Goal: Information Seeking & Learning: Learn about a topic

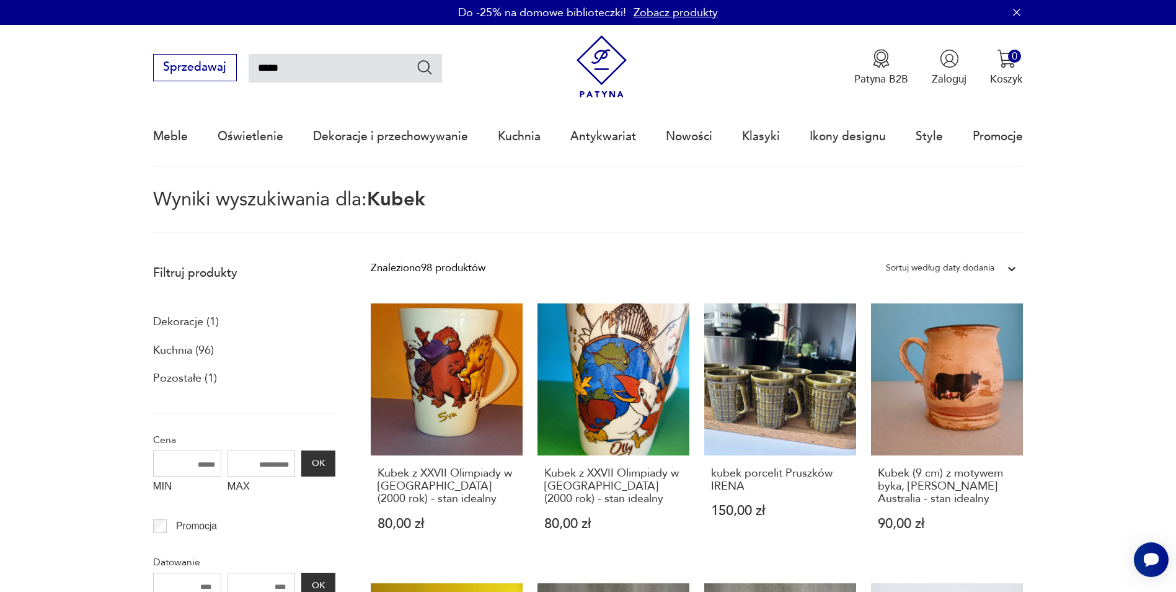
click at [967, 269] on div "Sortuj według daty dodania" at bounding box center [940, 268] width 109 height 16
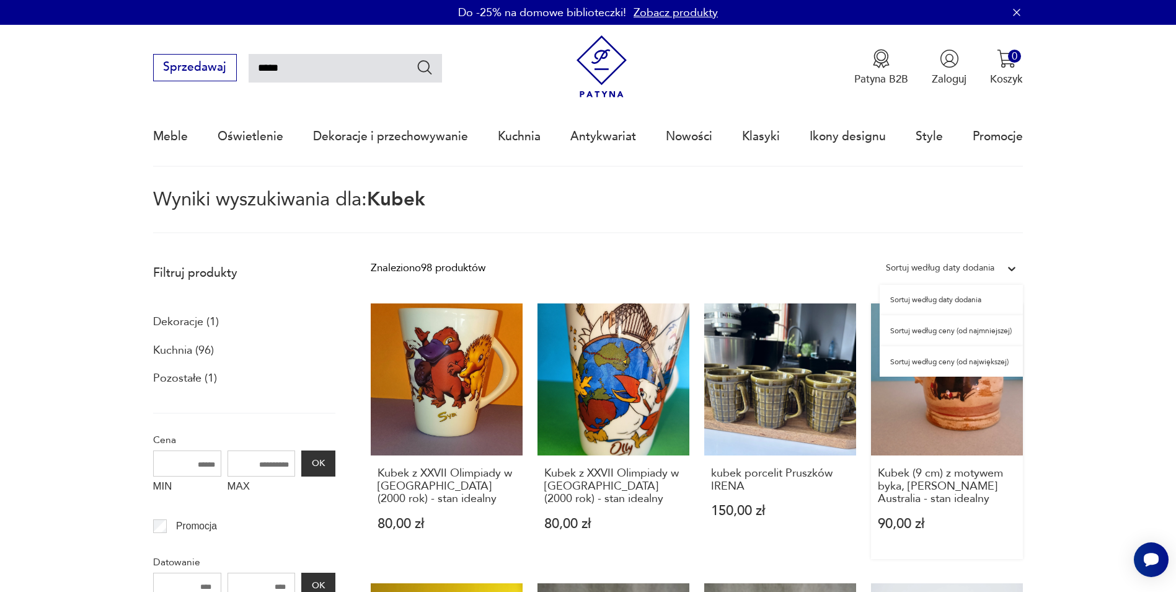
click at [945, 361] on div "Sortuj według ceny (od największej)" at bounding box center [951, 361] width 143 height 31
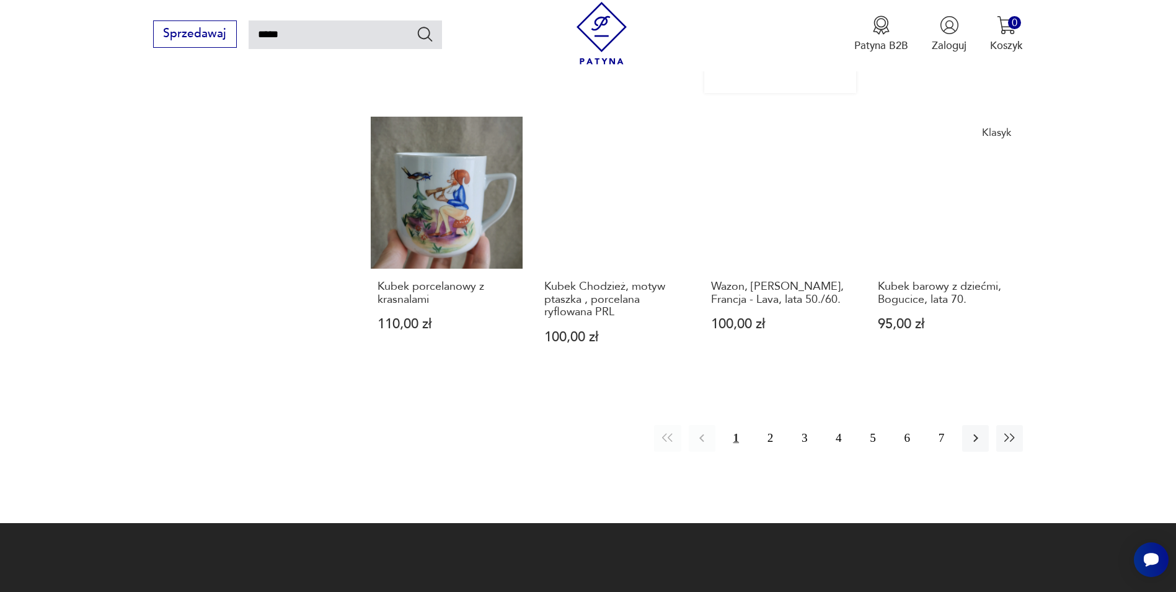
scroll to position [1063, 0]
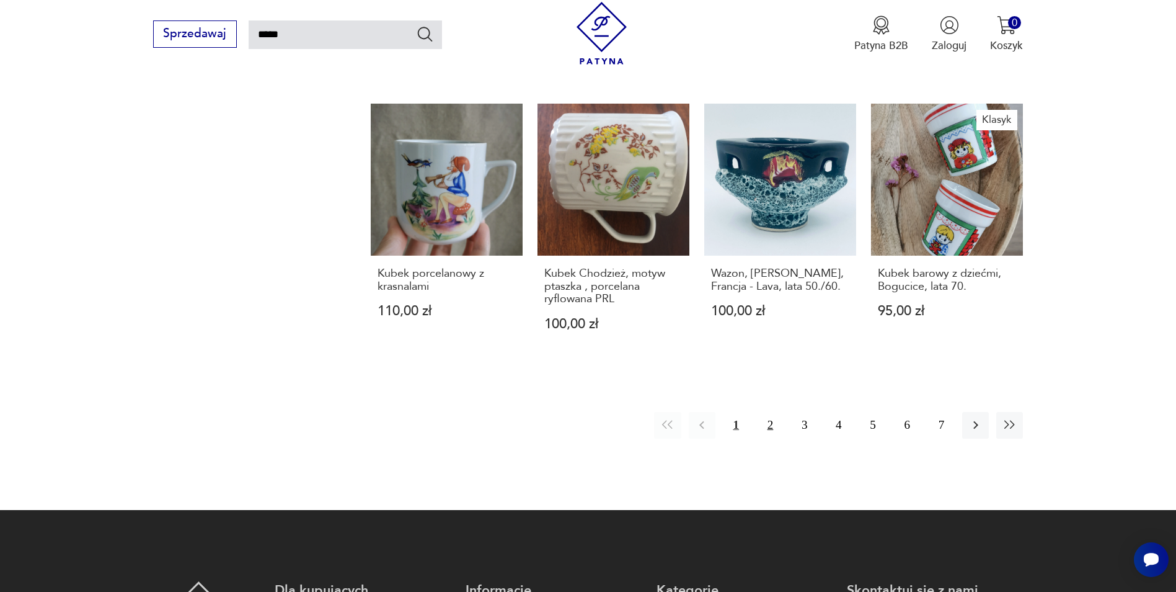
click at [766, 412] on button "2" at bounding box center [770, 425] width 27 height 27
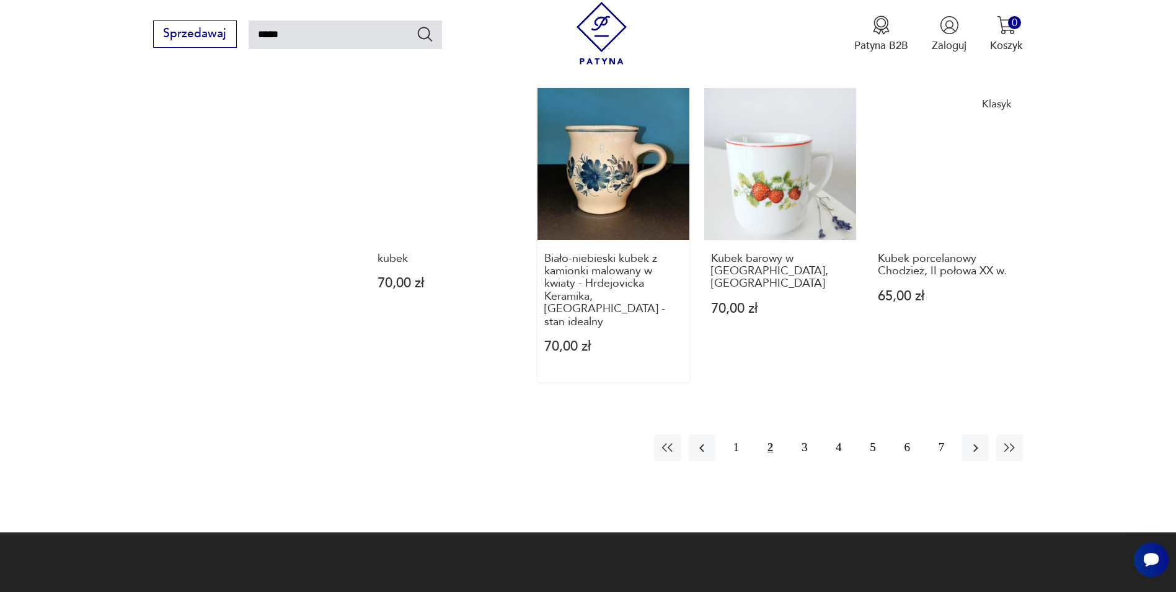
scroll to position [1063, 0]
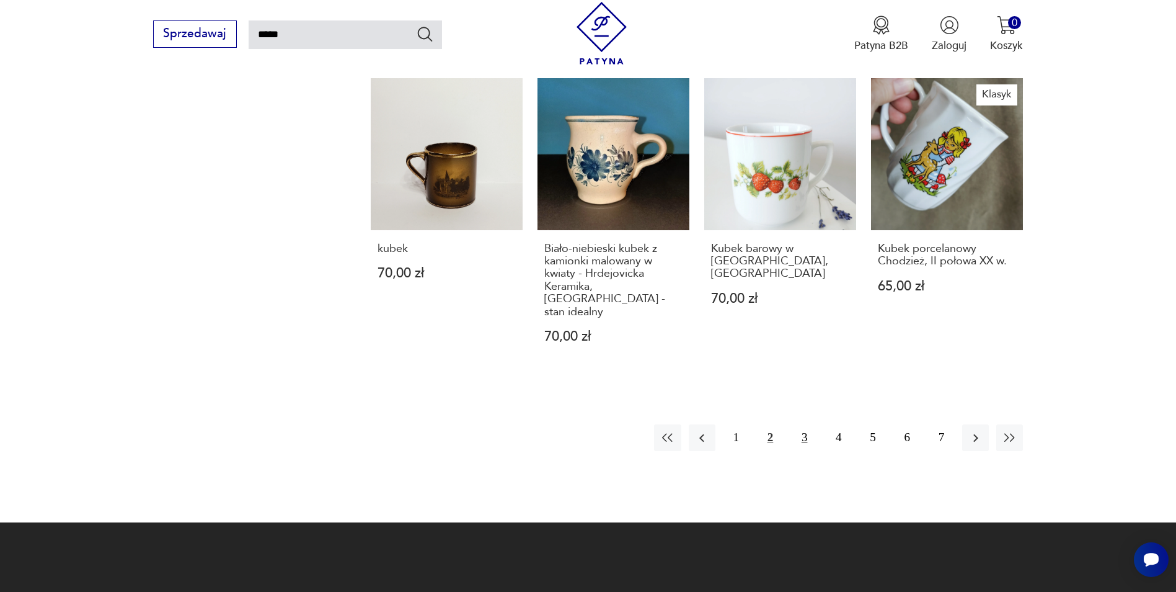
click at [800, 442] on button "3" at bounding box center [804, 437] width 27 height 27
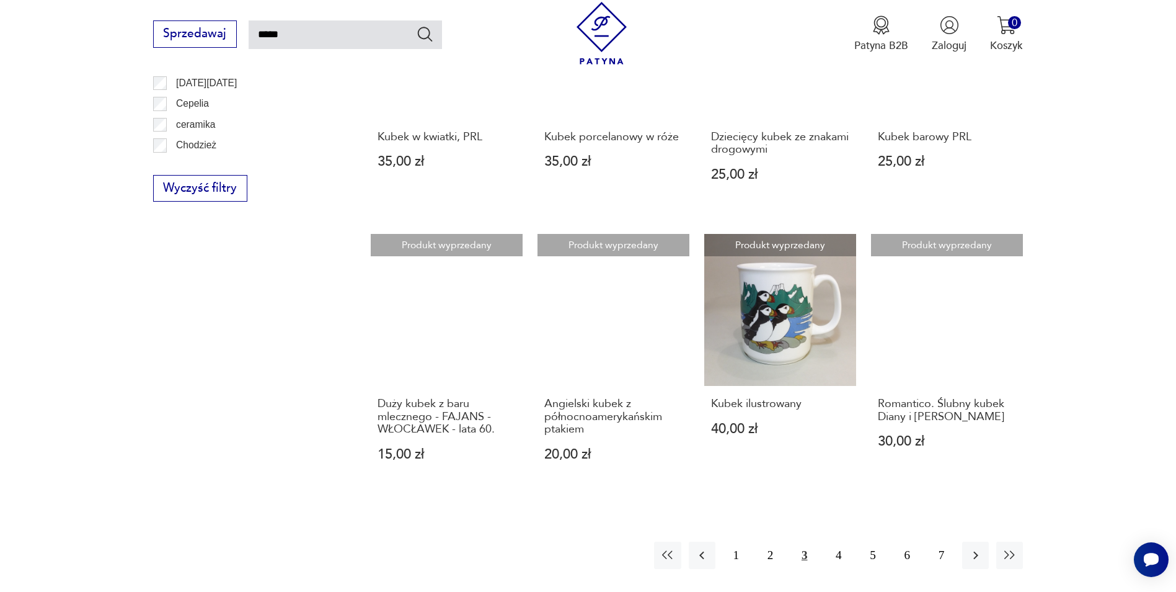
scroll to position [1001, 0]
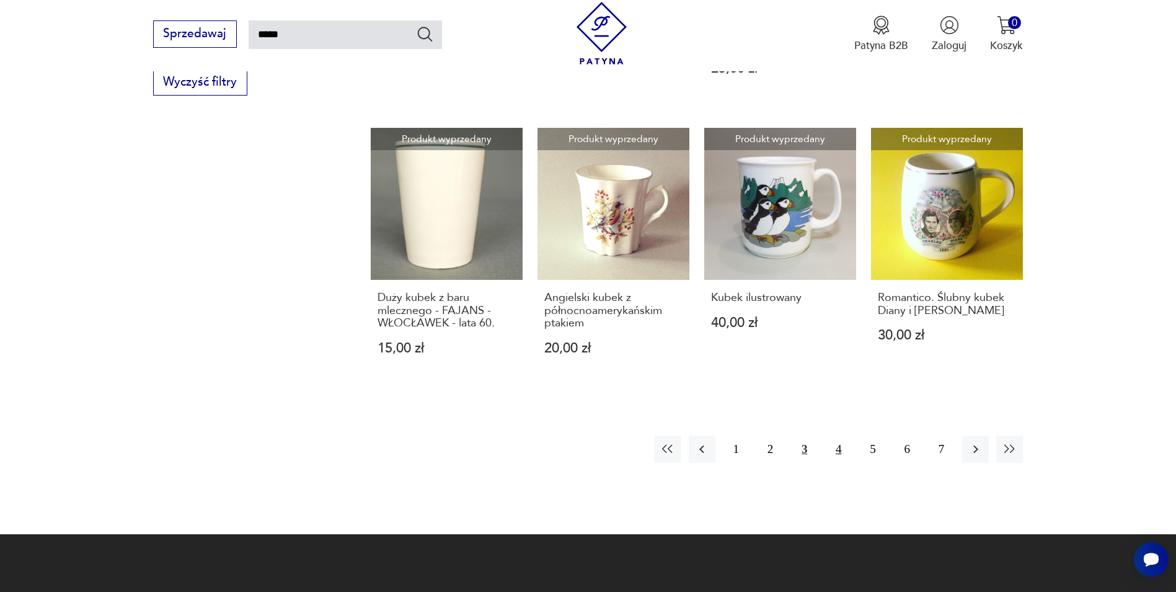
click at [831, 437] on button "4" at bounding box center [838, 448] width 27 height 27
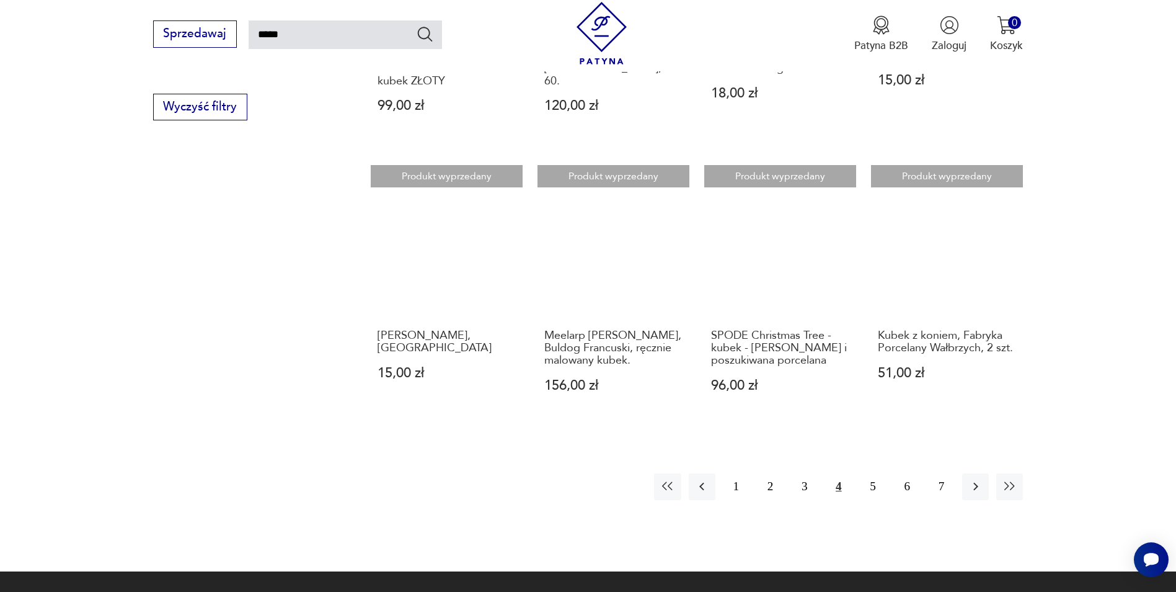
scroll to position [939, 0]
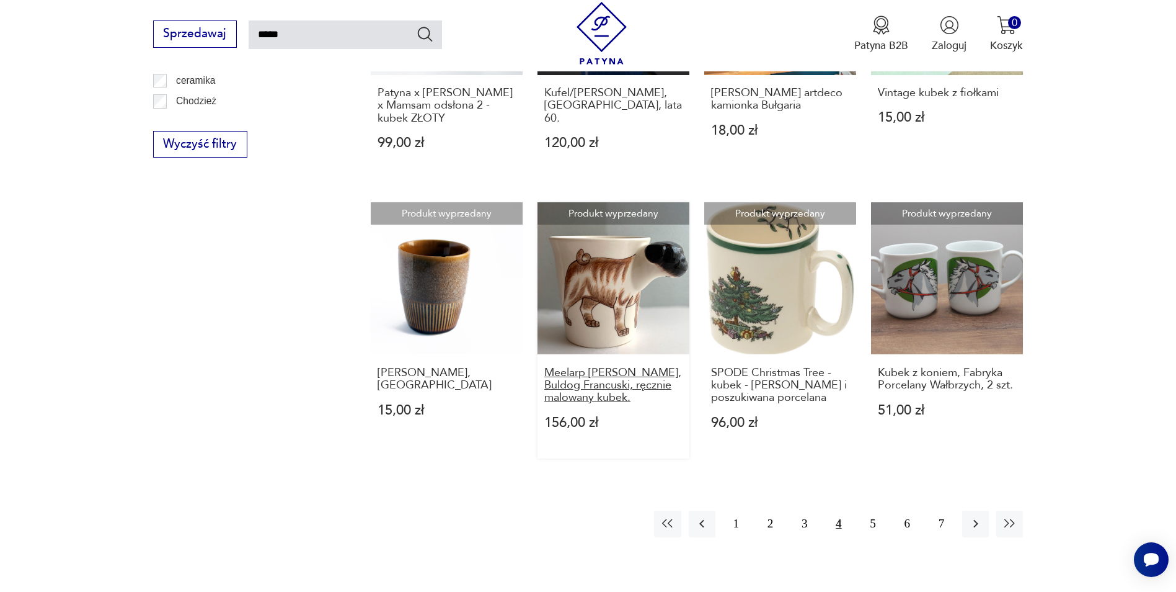
click at [557, 376] on h3 "Meelarp [PERSON_NAME], Buldog Francuski, ręcznie malowany kubek." at bounding box center [613, 385] width 138 height 38
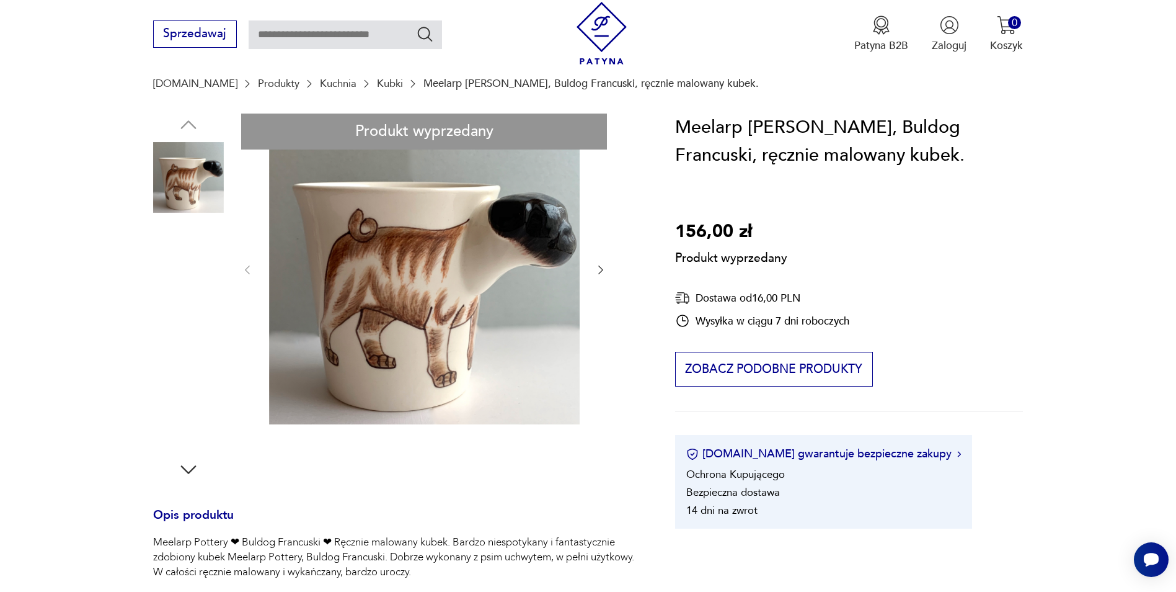
scroll to position [124, 0]
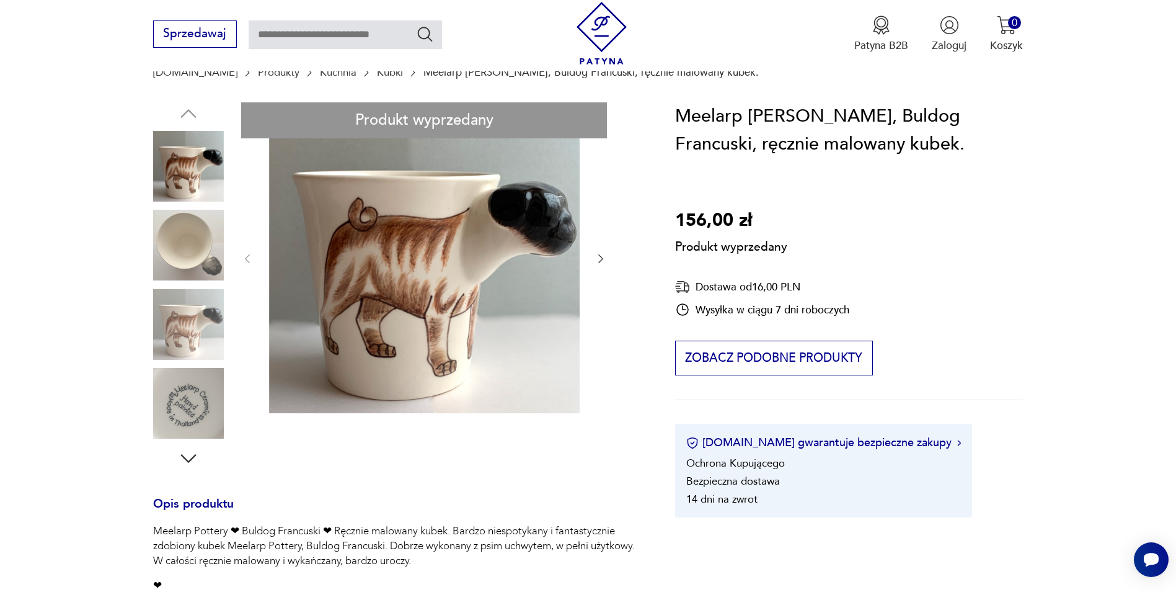
click at [202, 404] on div "Produkt wyprzedany Opis produktu Meelarp Pottery ❤ Buldog Francuski ❤ Ręcznie m…" at bounding box center [396, 475] width 487 height 747
click at [188, 404] on div "Produkt wyprzedany Opis produktu Meelarp Pottery ❤ Buldog Francuski ❤ Ręcznie m…" at bounding box center [396, 475] width 487 height 747
click at [187, 329] on div "Produkt wyprzedany Opis produktu Meelarp Pottery ❤ Buldog Francuski ❤ Ręcznie m…" at bounding box center [396, 475] width 487 height 747
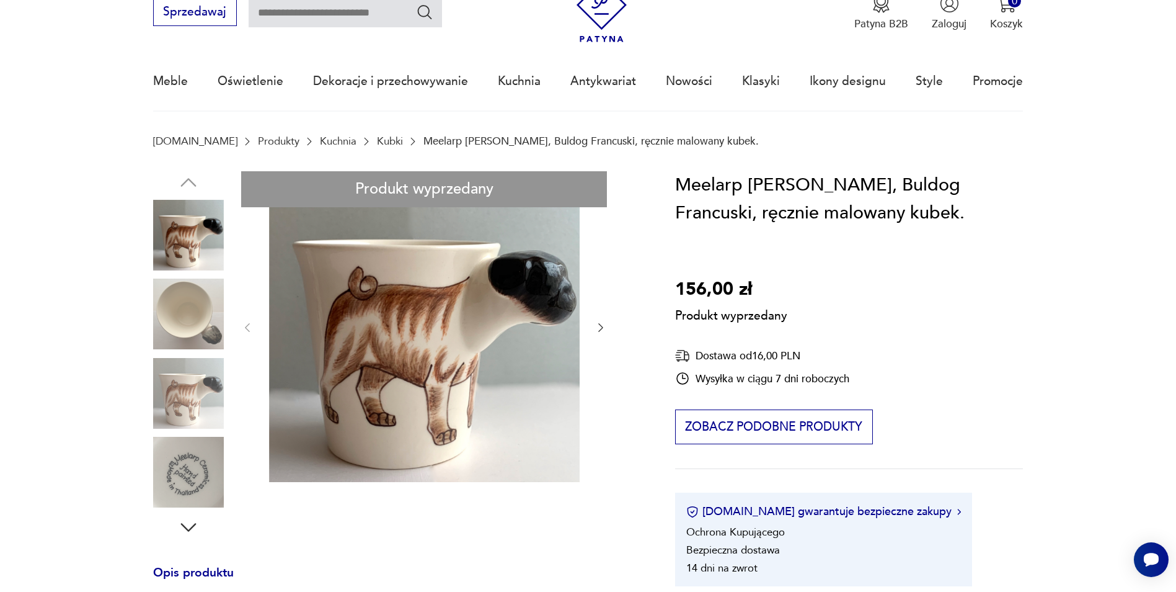
scroll to position [0, 0]
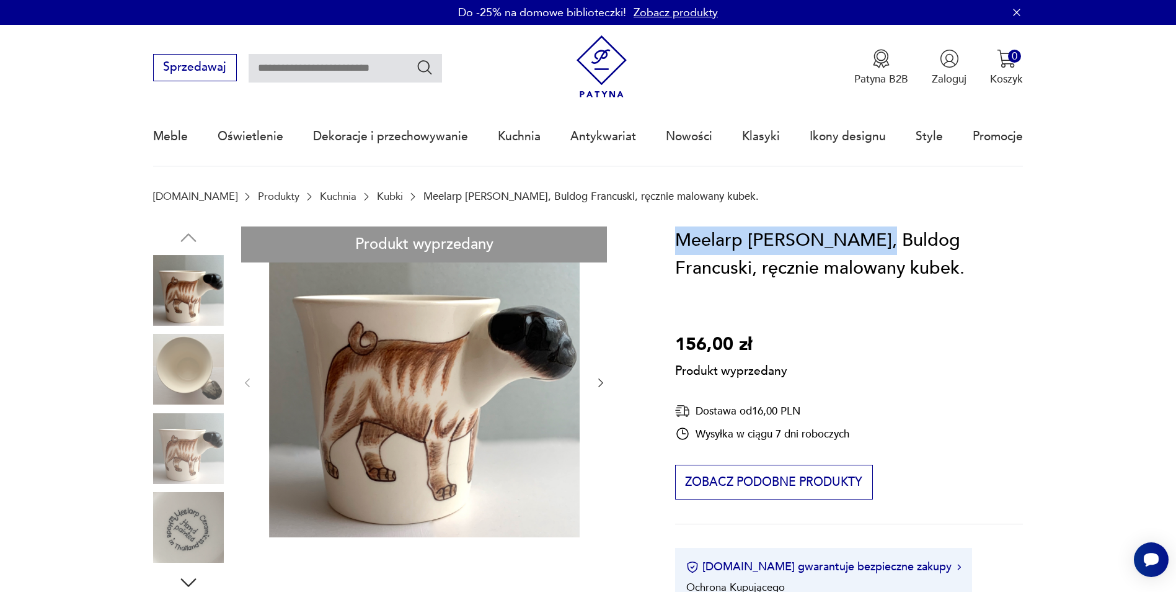
drag, startPoint x: 676, startPoint y: 239, endPoint x: 865, endPoint y: 241, distance: 189.1
click at [865, 241] on h1 "Meelarp [PERSON_NAME], Buldog Francuski, ręcznie malowany kubek." at bounding box center [849, 254] width 348 height 56
drag, startPoint x: 865, startPoint y: 241, endPoint x: 827, endPoint y: 244, distance: 37.9
copy h1 "Meelarp [PERSON_NAME], Buldog"
type input "*****"
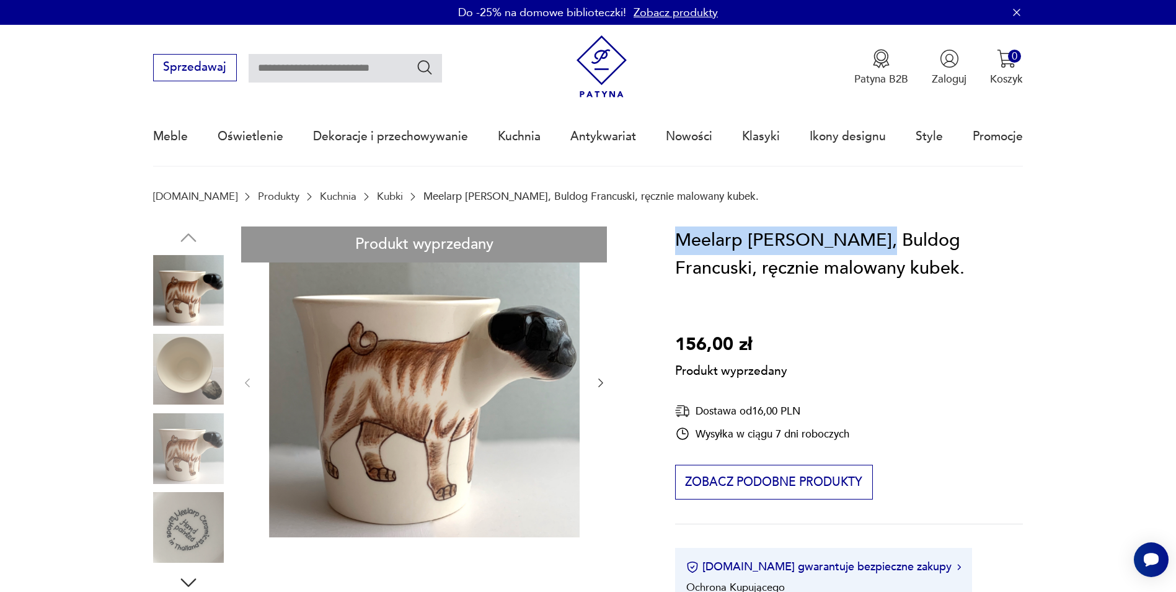
type input "*****"
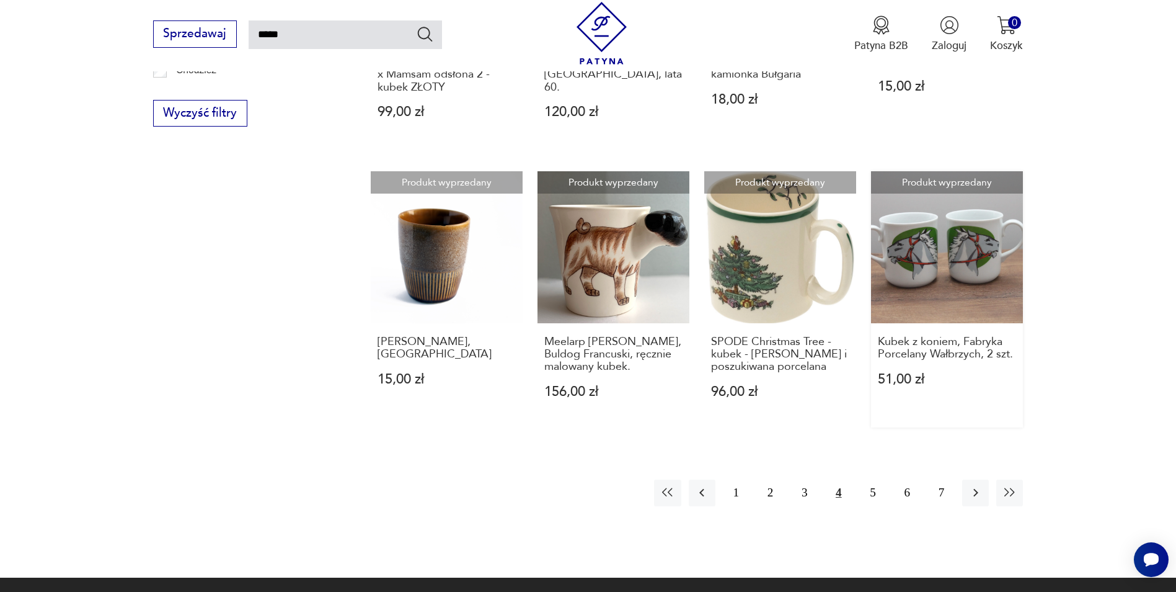
scroll to position [1001, 0]
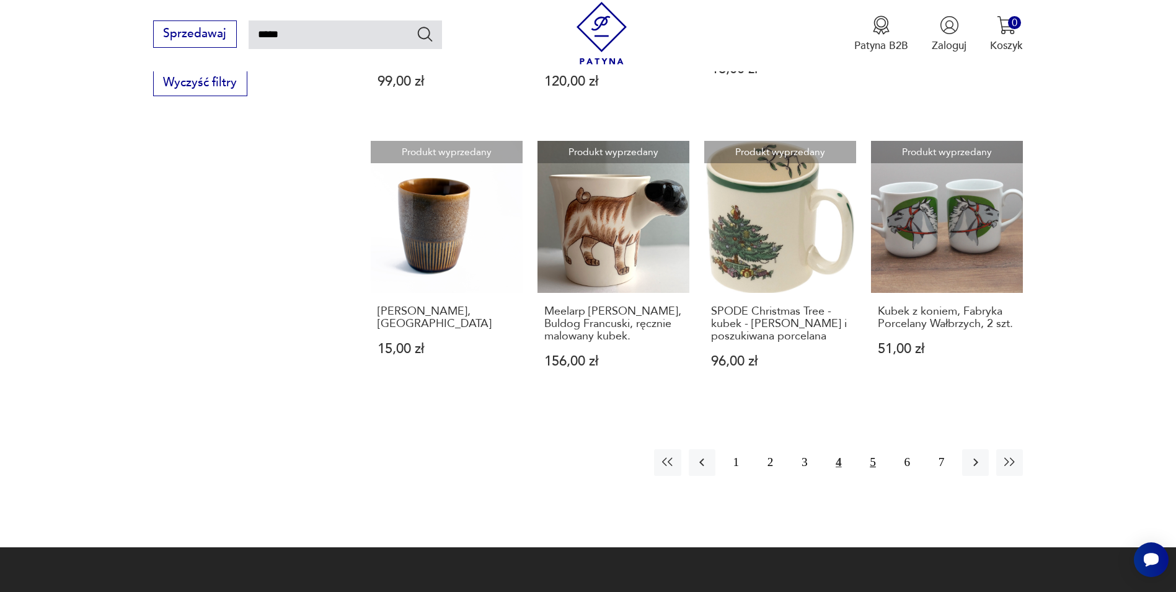
click at [877, 468] on button "5" at bounding box center [872, 462] width 27 height 27
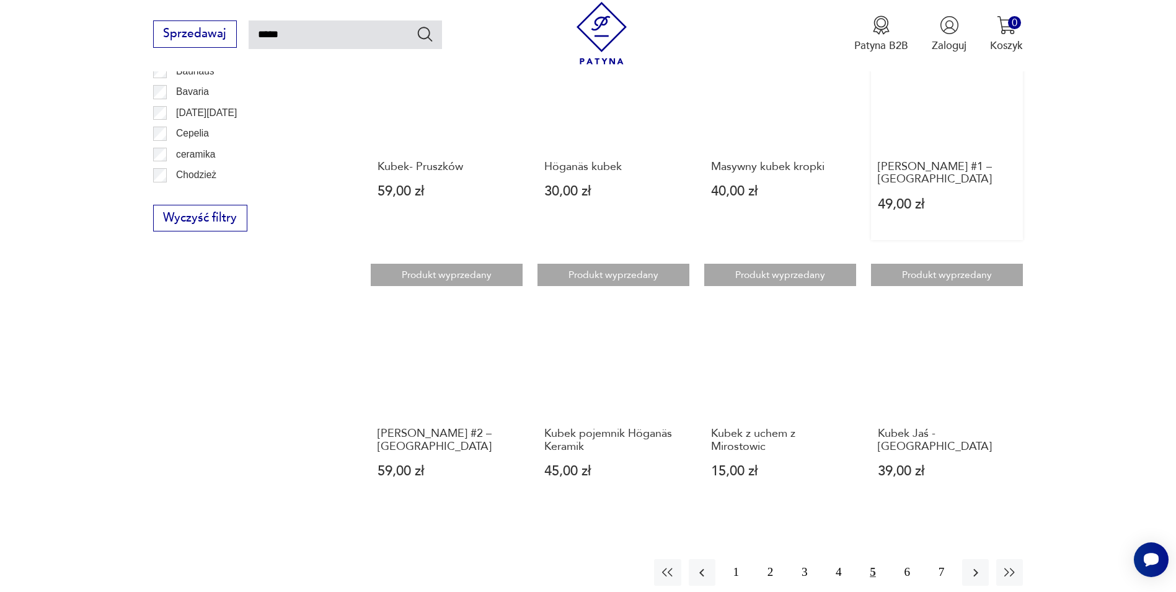
scroll to position [1001, 0]
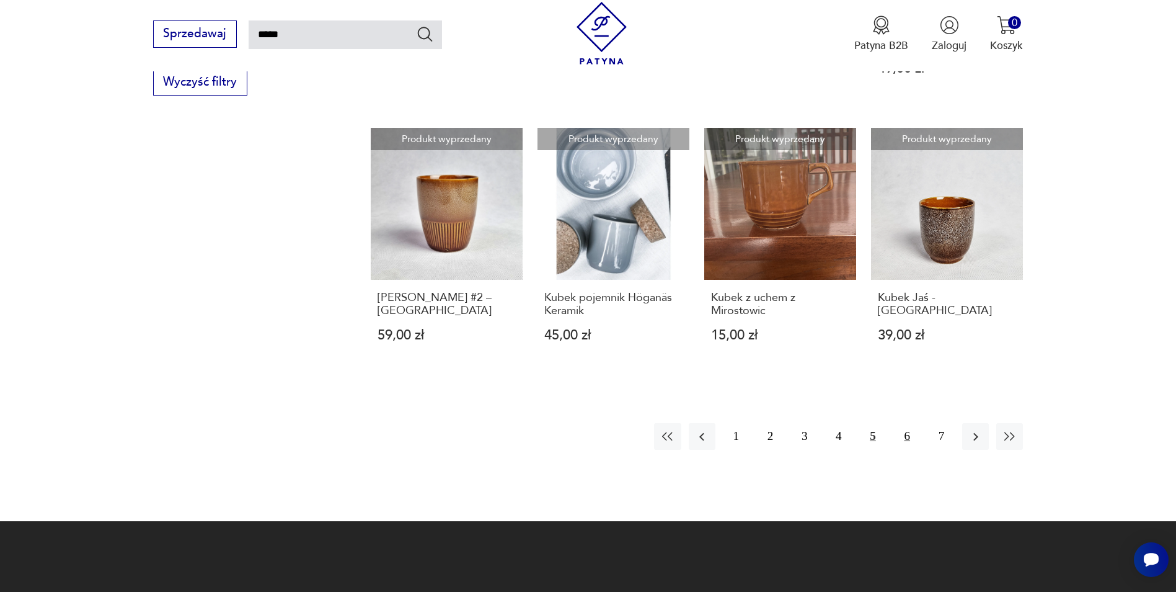
click at [898, 439] on button "6" at bounding box center [907, 436] width 27 height 27
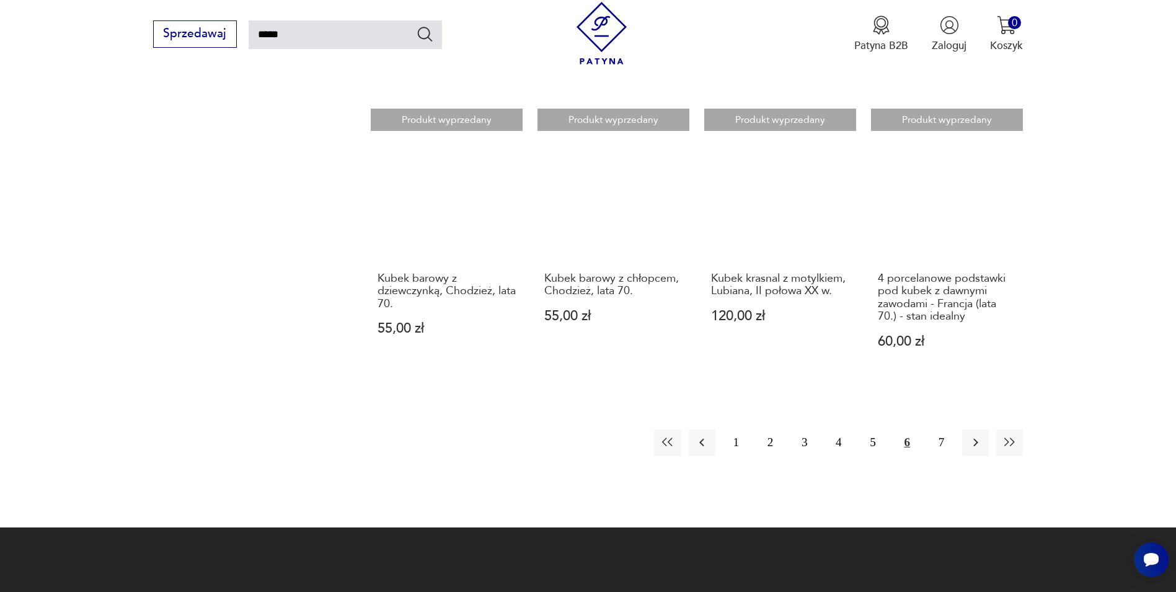
scroll to position [1125, 0]
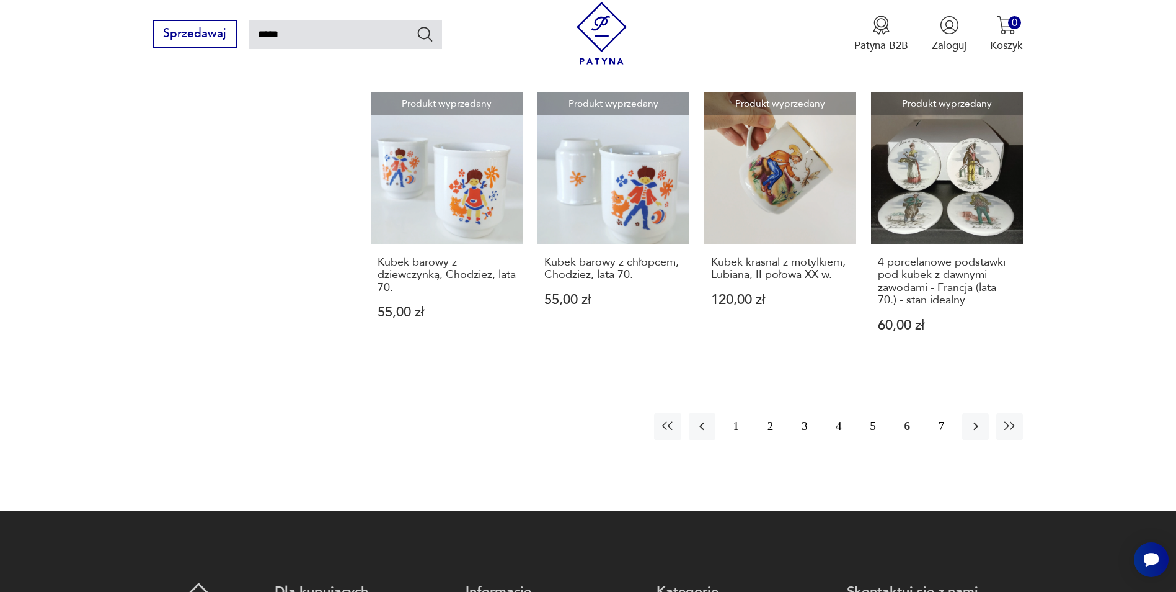
click at [938, 413] on button "7" at bounding box center [941, 426] width 27 height 27
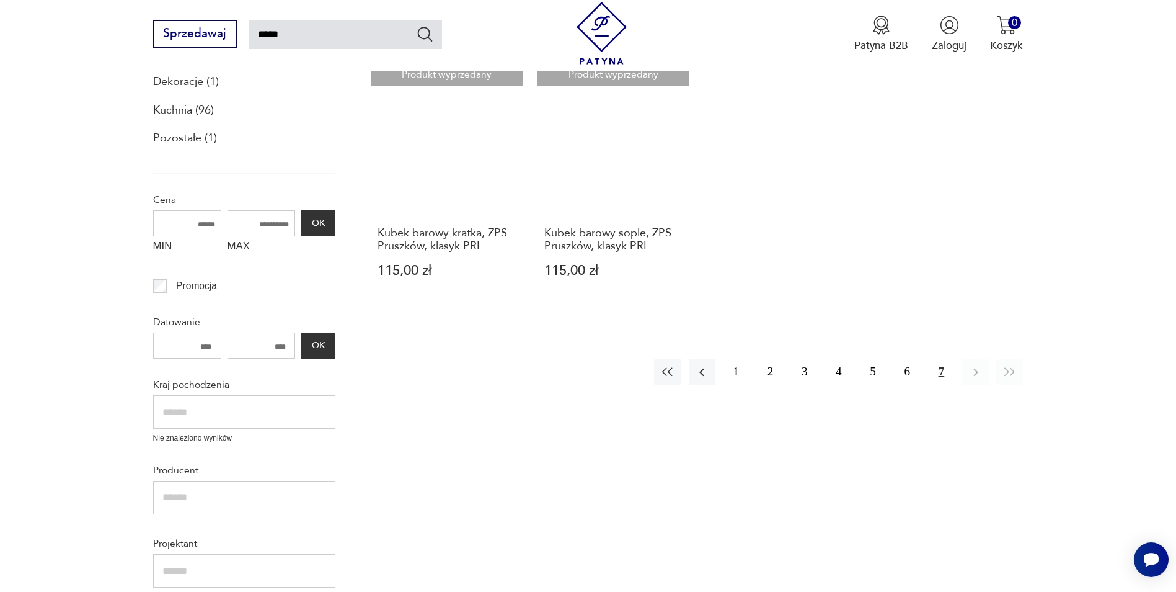
scroll to position [248, 0]
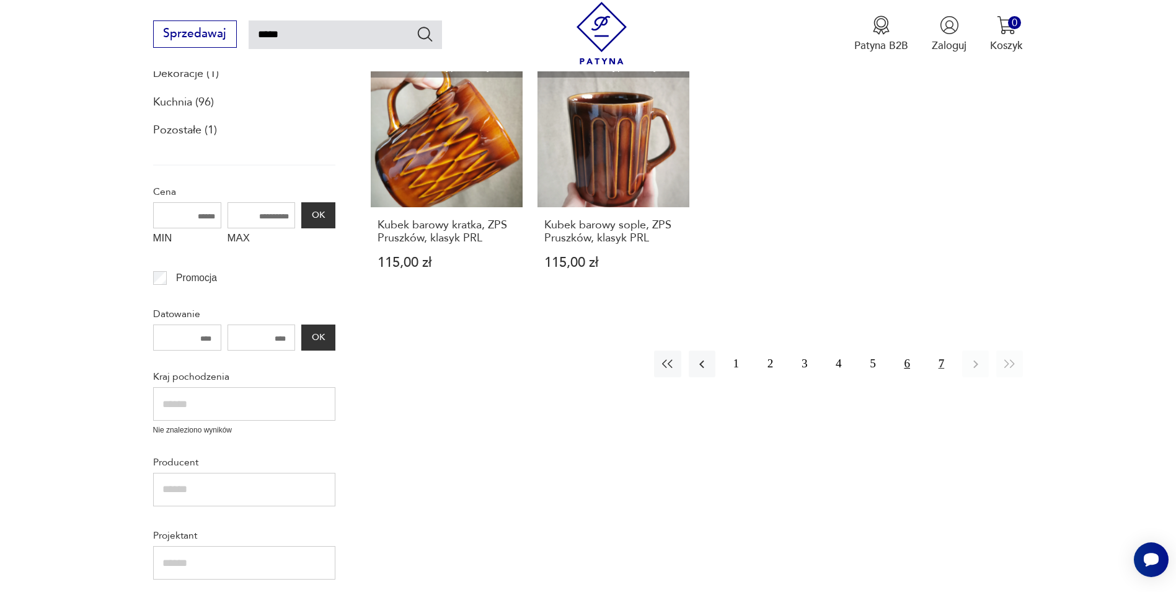
click at [913, 368] on button "6" at bounding box center [907, 363] width 27 height 27
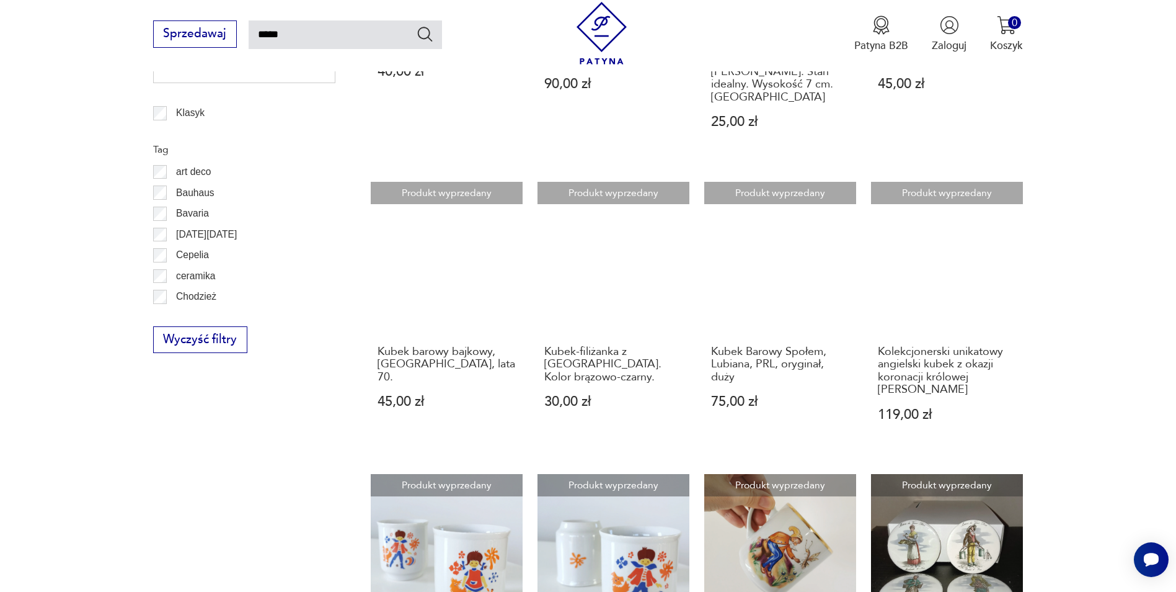
scroll to position [1054, 0]
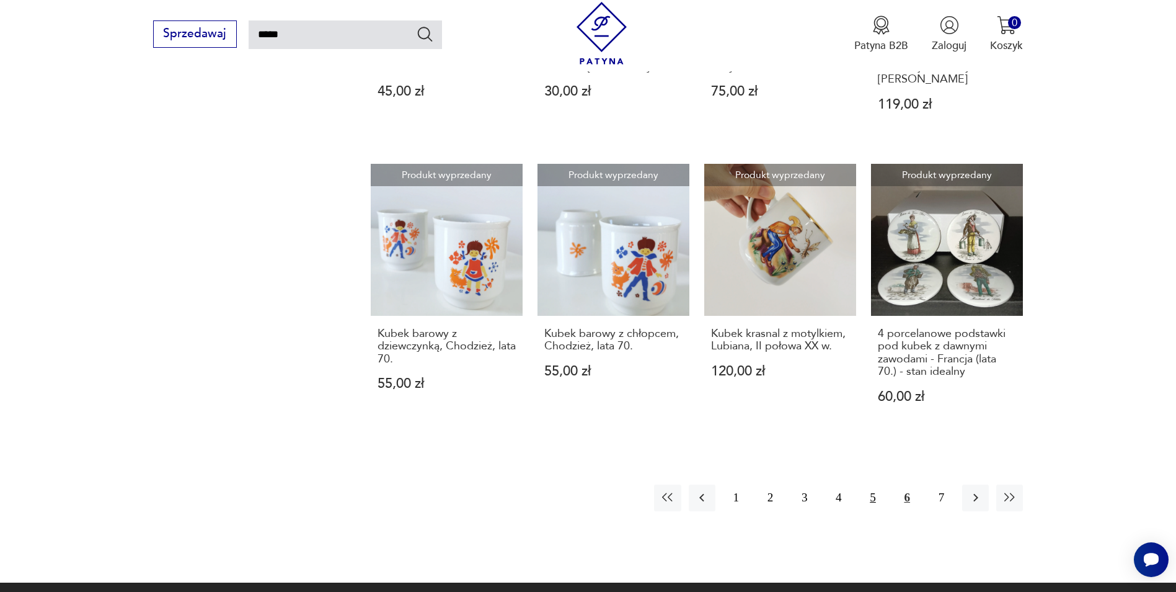
click at [870, 484] on button "5" at bounding box center [872, 497] width 27 height 27
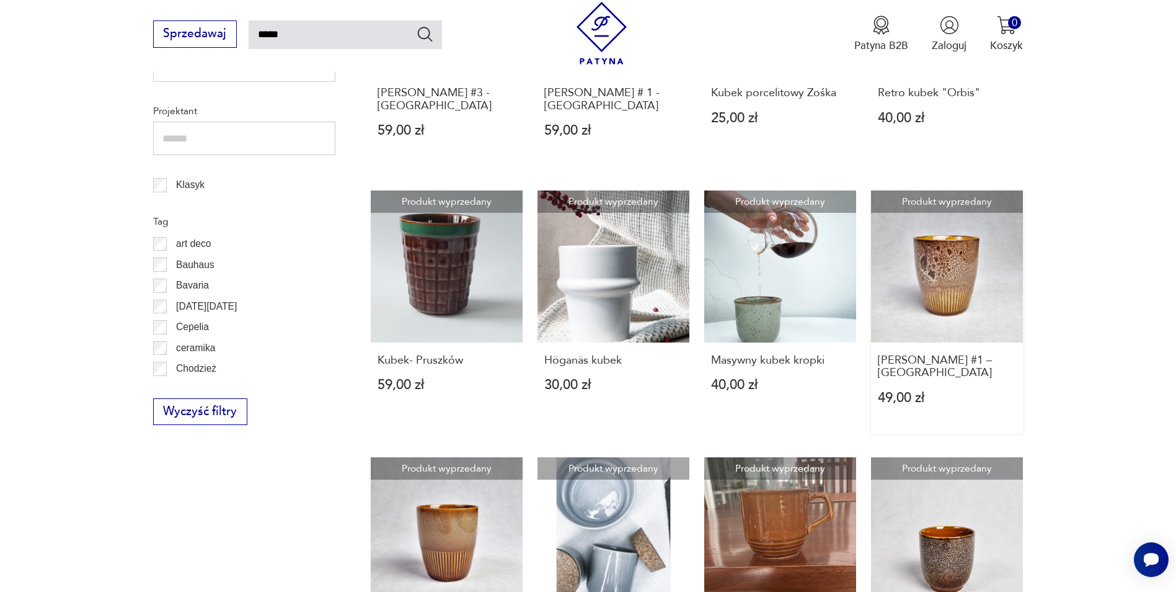
scroll to position [930, 0]
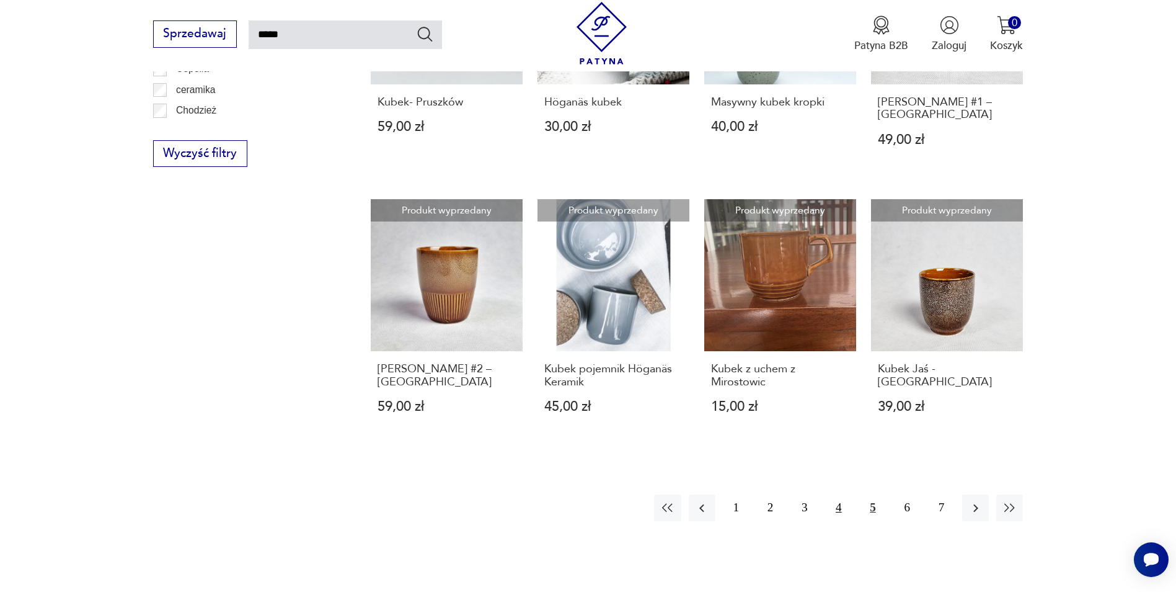
click at [839, 512] on button "4" at bounding box center [838, 507] width 27 height 27
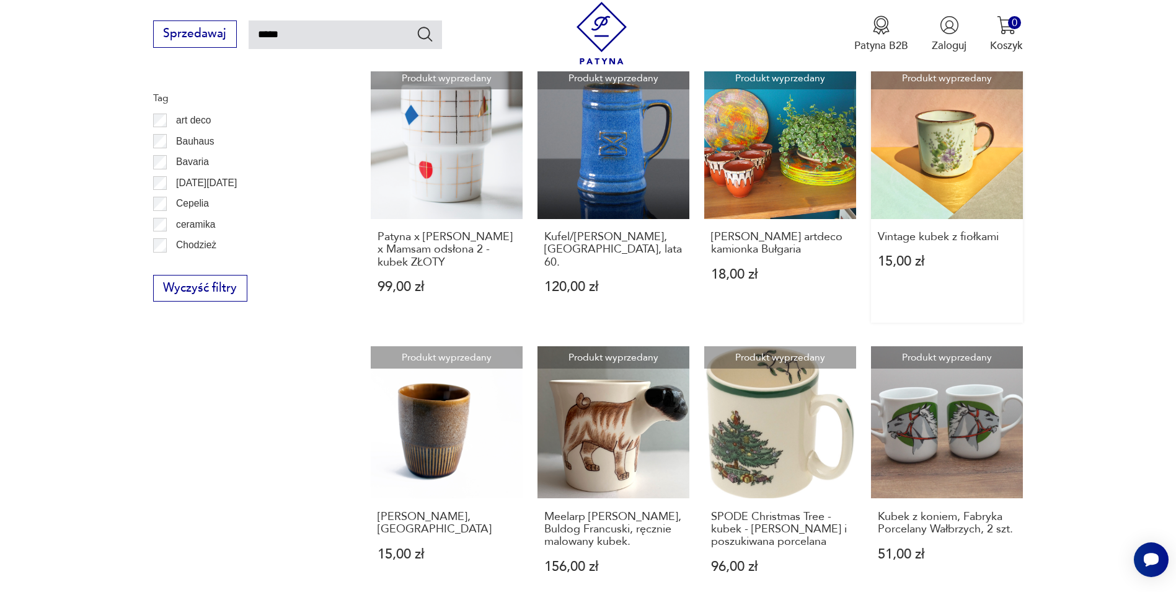
scroll to position [877, 0]
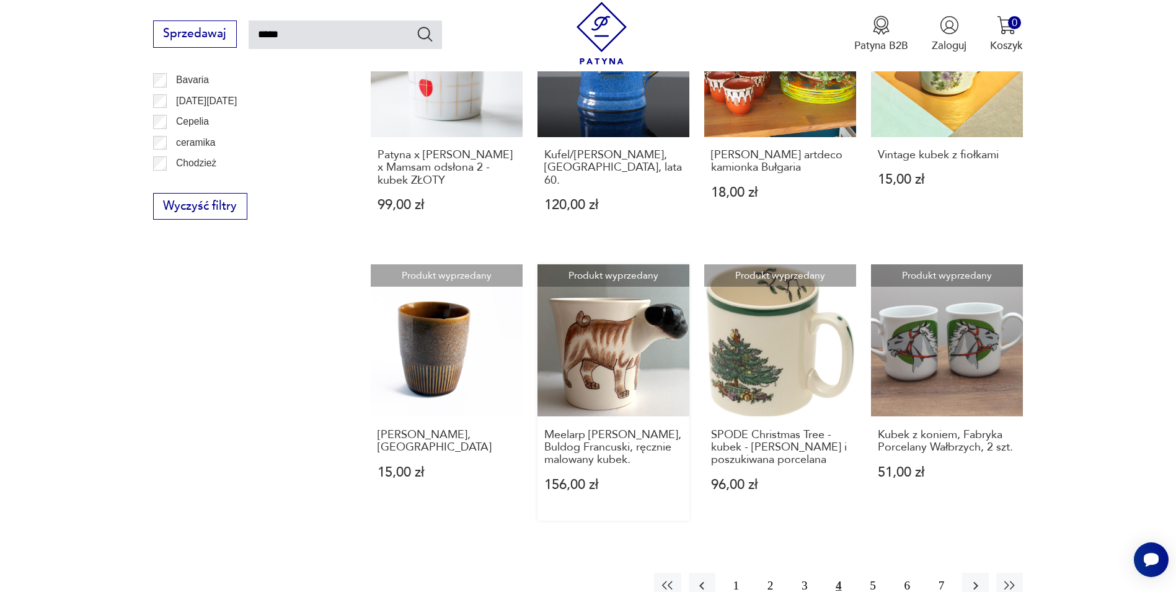
click at [587, 386] on link "Produkt wyprzedany Meelarp Potter, Buldog Francuski, ręcznie malowany kubek. 15…" at bounding box center [614, 391] width 152 height 255
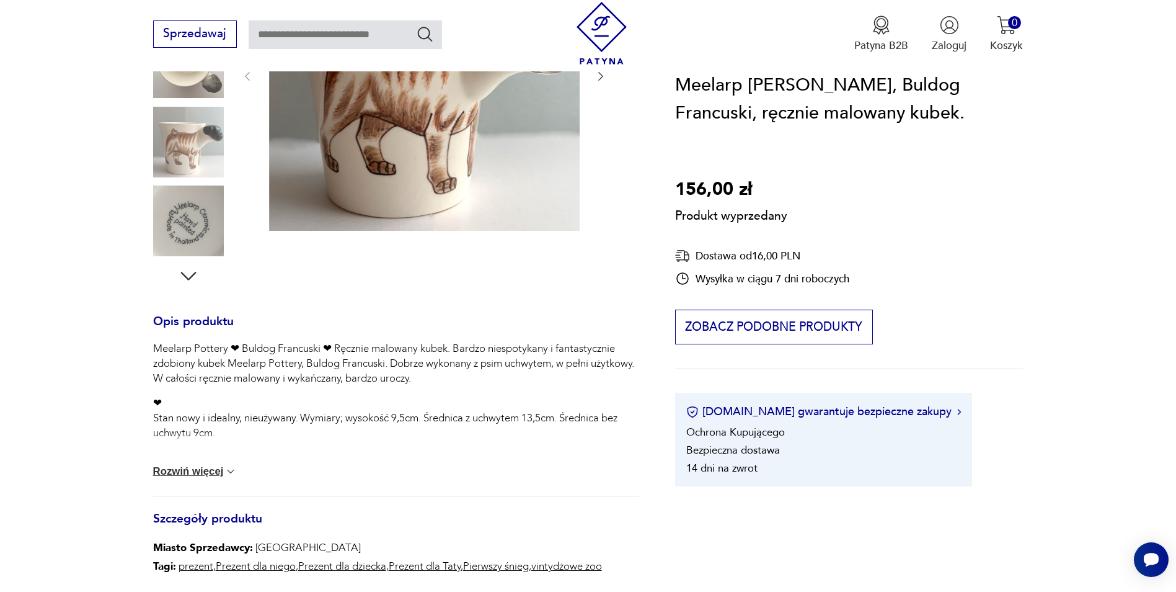
scroll to position [310, 0]
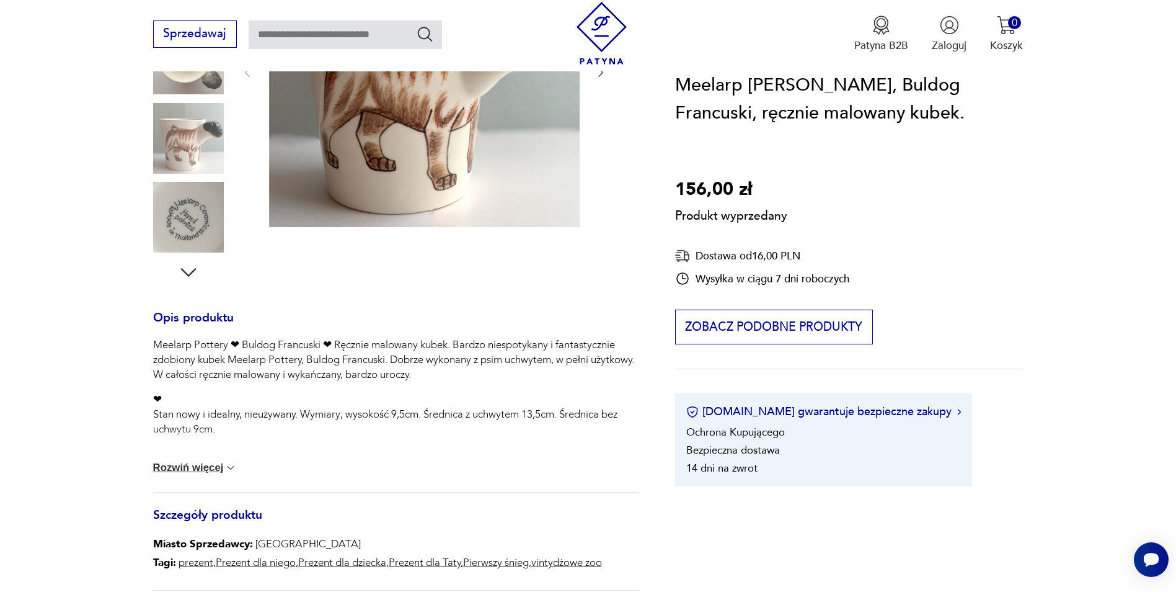
click at [195, 466] on button "Rozwiń więcej" at bounding box center [195, 467] width 84 height 12
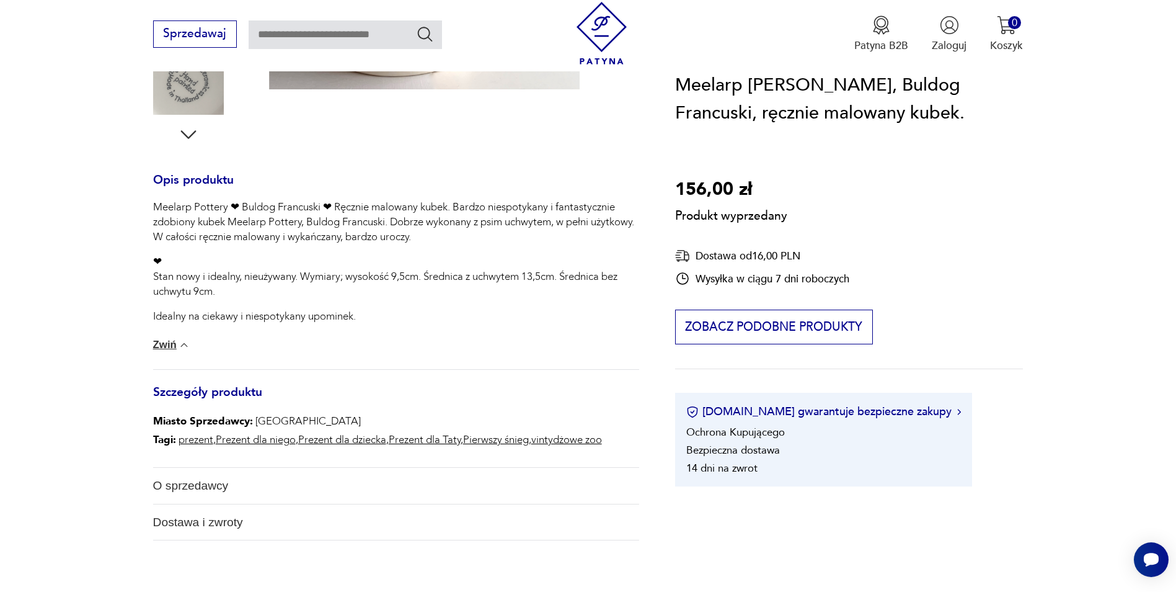
scroll to position [496, 0]
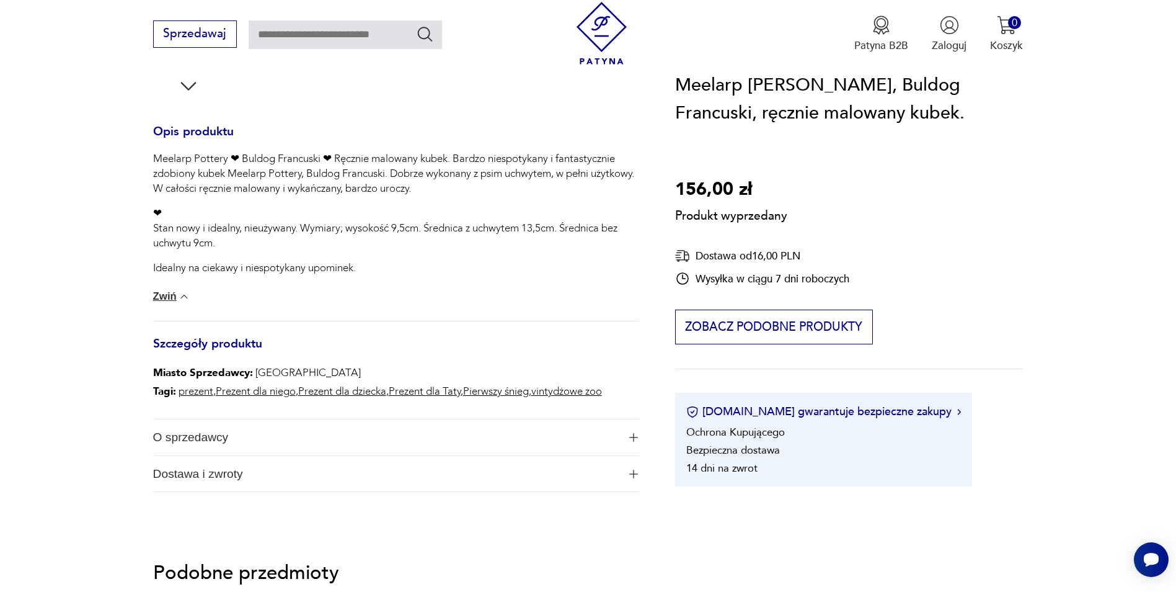
click at [417, 446] on span "O sprzedawcy" at bounding box center [386, 437] width 466 height 36
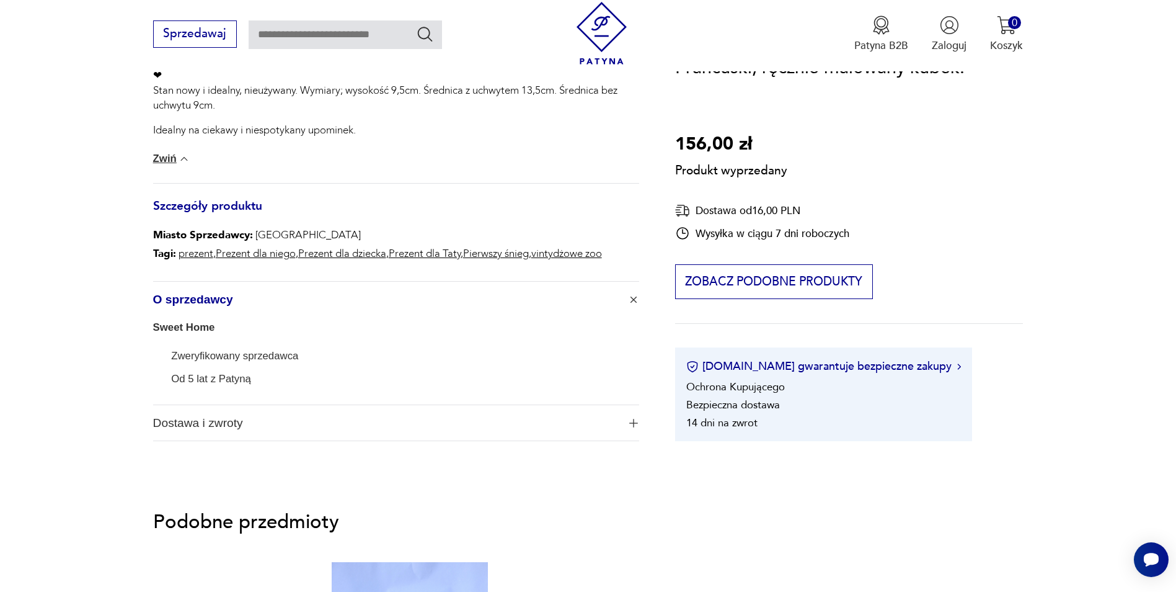
scroll to position [682, 0]
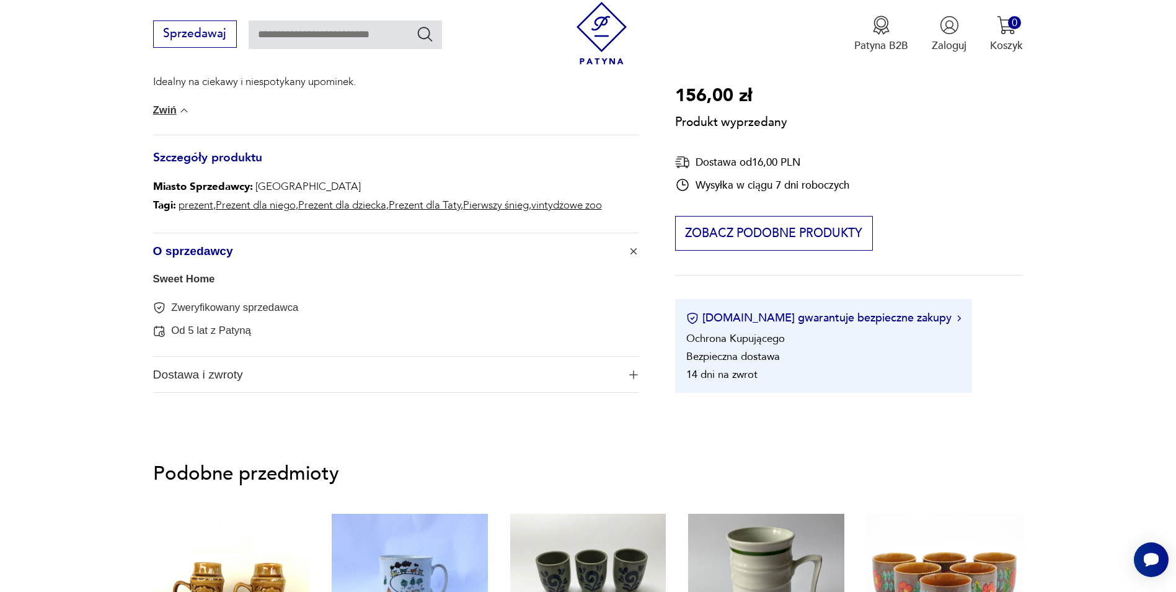
click at [373, 370] on span "Dostawa i zwroty" at bounding box center [386, 375] width 466 height 36
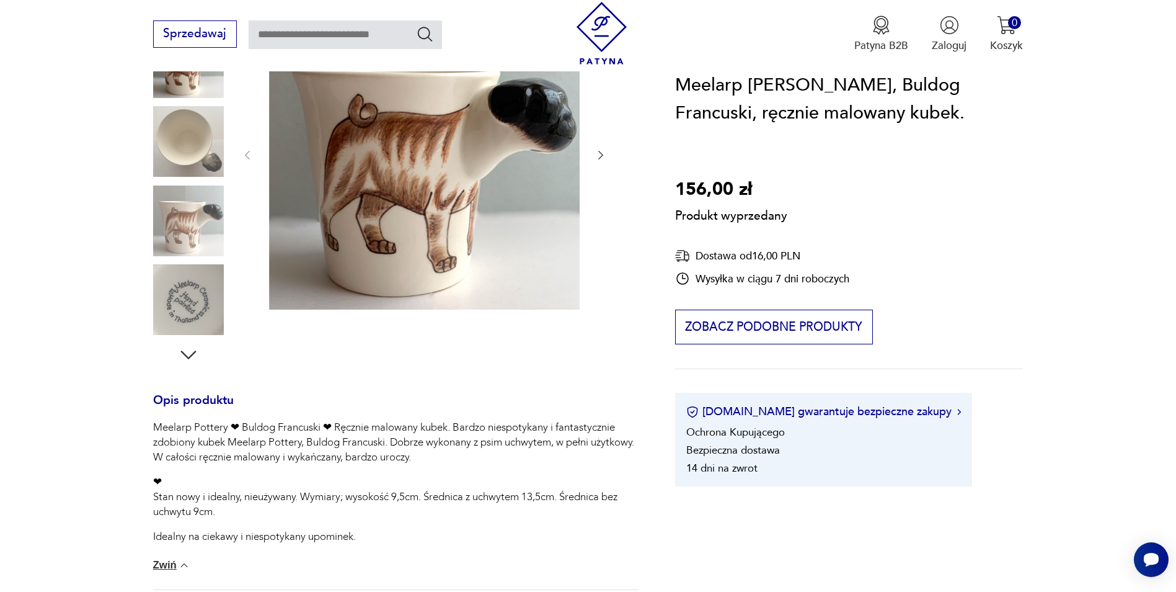
scroll to position [124, 0]
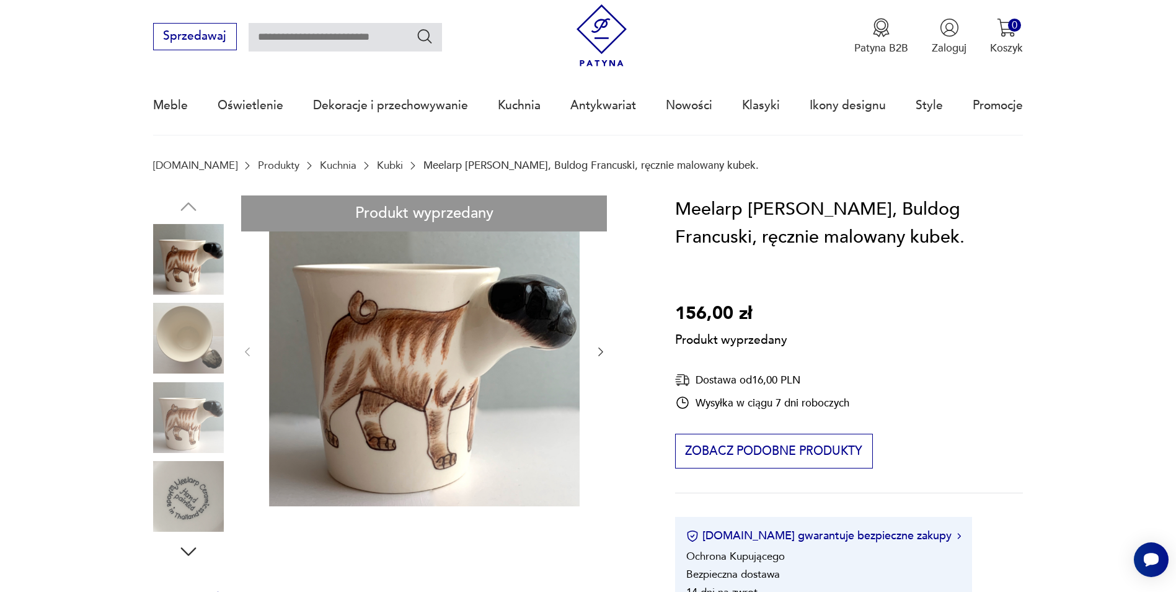
scroll to position [0, 0]
